Goal: Information Seeking & Learning: Learn about a topic

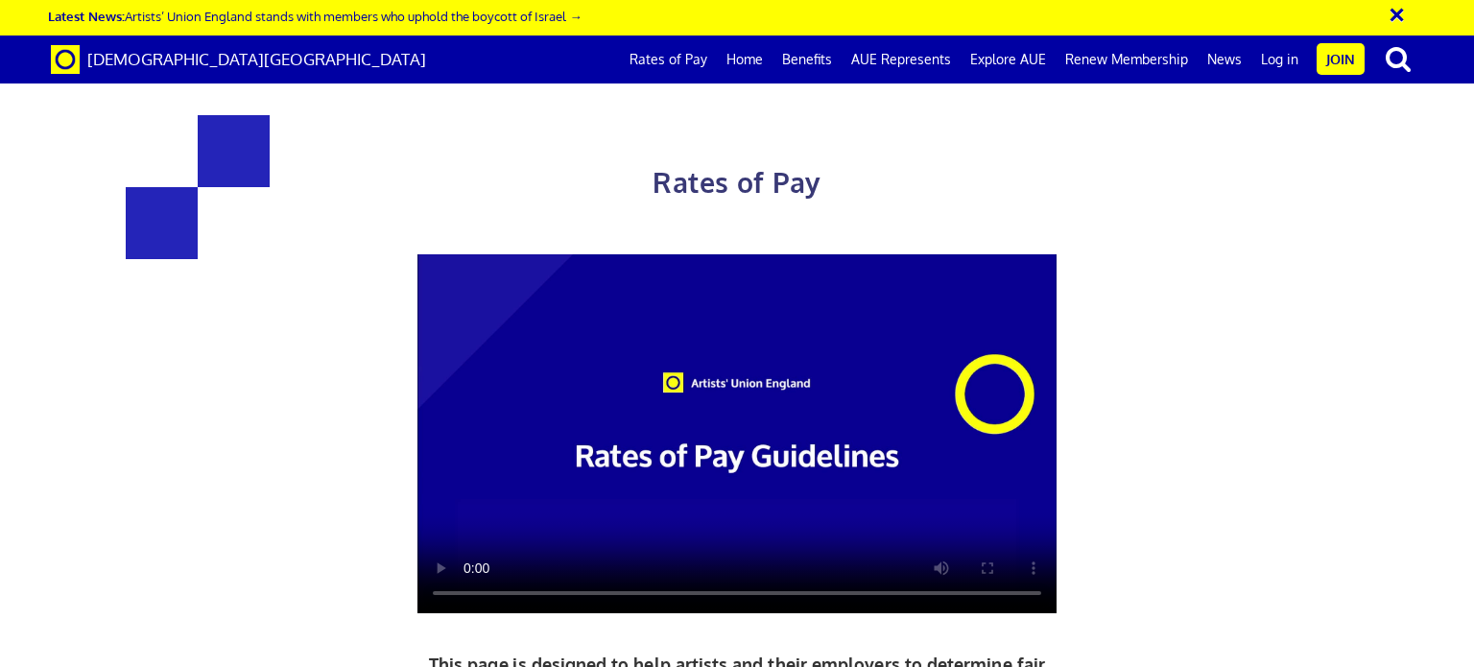
scroll to position [0, 14]
click at [1336, 57] on link "Join" at bounding box center [1341, 59] width 48 height 32
click at [1473, 80] on div at bounding box center [1473, 333] width 1 height 667
drag, startPoint x: 906, startPoint y: 507, endPoint x: 924, endPoint y: 507, distance: 18.2
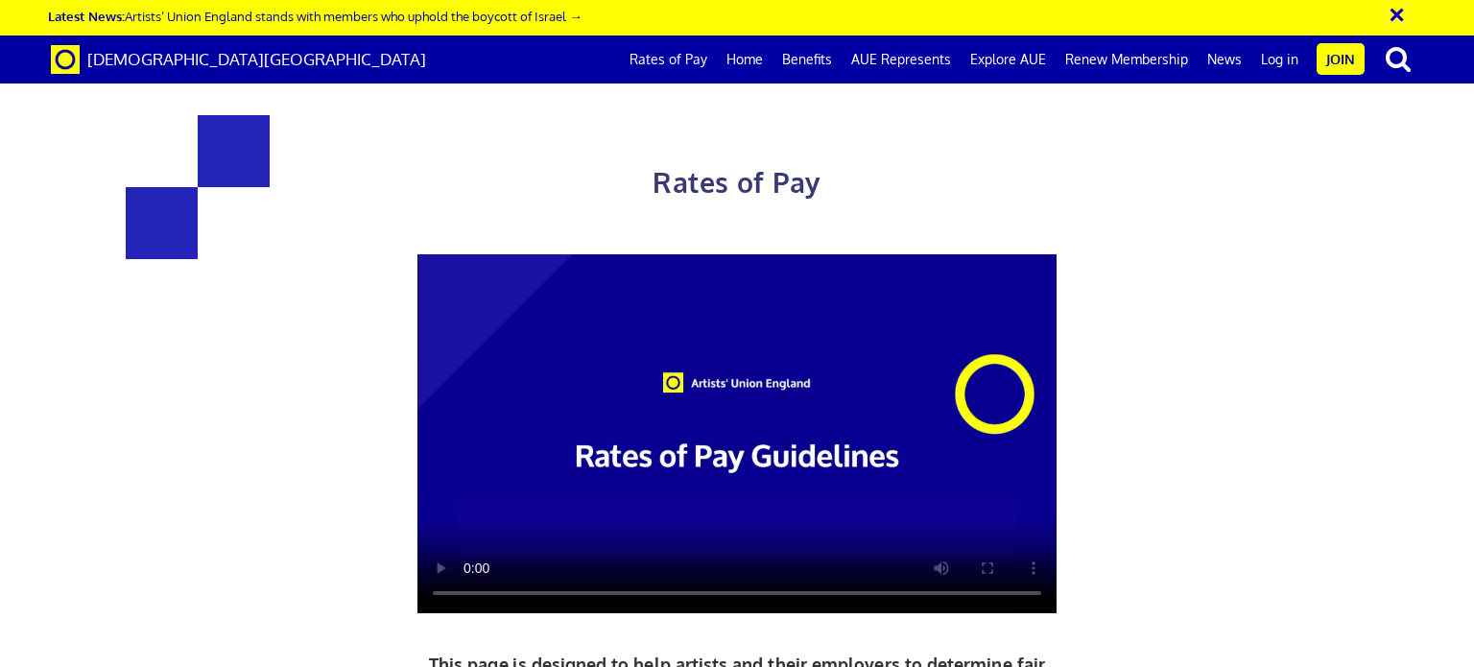
drag, startPoint x: 964, startPoint y: 510, endPoint x: 910, endPoint y: 501, distance: 54.4
drag, startPoint x: 1071, startPoint y: 508, endPoint x: 910, endPoint y: 508, distance: 161.3
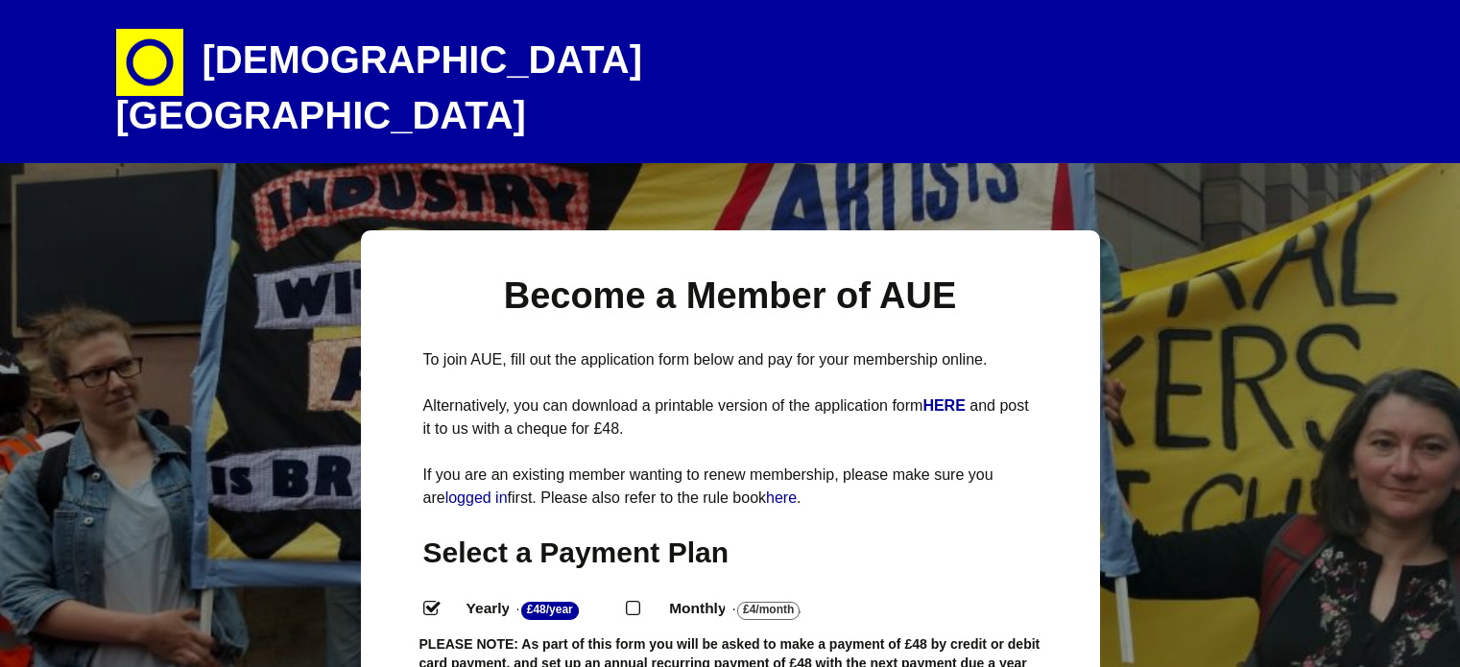
select select
